Goal: Task Accomplishment & Management: Complete application form

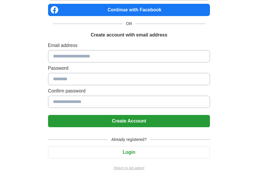
type input "**********"
click at [84, 102] on input at bounding box center [129, 102] width 162 height 12
click at [98, 98] on input at bounding box center [129, 102] width 162 height 12
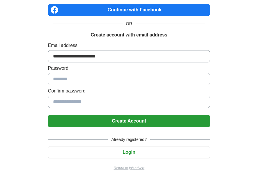
click at [98, 98] on input at bounding box center [129, 102] width 162 height 12
click at [94, 77] on input at bounding box center [129, 79] width 162 height 12
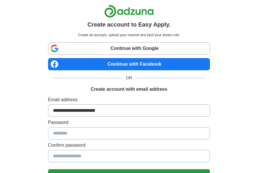
click at [119, 49] on link "Continue with Google" at bounding box center [129, 48] width 162 height 12
